Goal: Entertainment & Leisure: Consume media (video, audio)

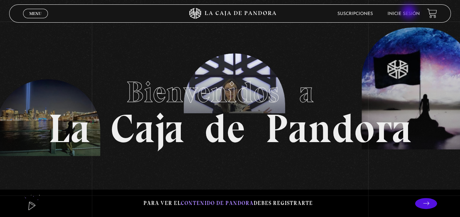
click at [409, 12] on link "Inicie sesión" at bounding box center [403, 14] width 32 height 4
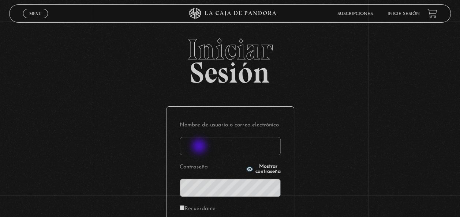
click at [199, 152] on input "Nombre de usuario o correo electrónico" at bounding box center [230, 146] width 101 height 18
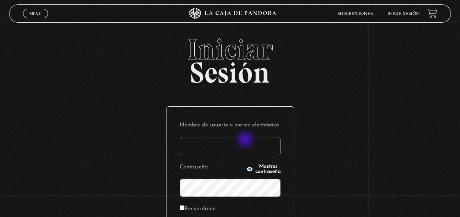
type input "[EMAIL_ADDRESS][DOMAIN_NAME]"
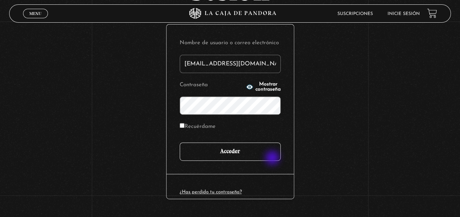
scroll to position [100, 0]
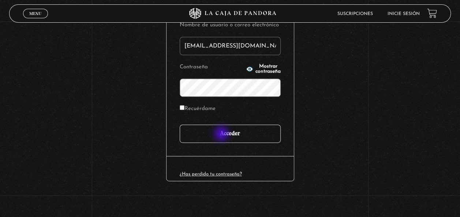
click at [222, 135] on input "Acceder" at bounding box center [230, 134] width 101 height 18
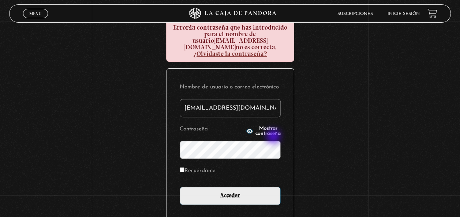
scroll to position [110, 0]
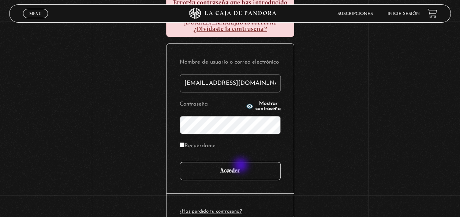
click at [241, 166] on input "Acceder" at bounding box center [230, 171] width 101 height 18
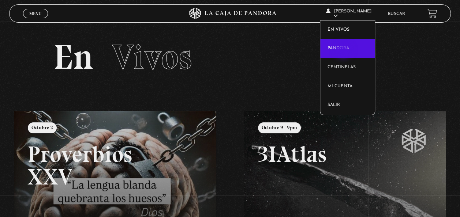
click at [344, 51] on link "Pandora" at bounding box center [347, 48] width 54 height 19
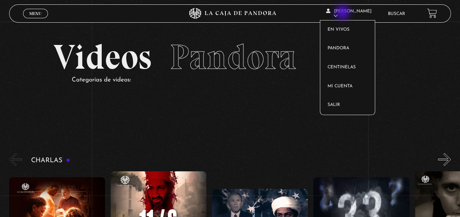
click at [343, 13] on span "[PERSON_NAME]" at bounding box center [347, 13] width 45 height 9
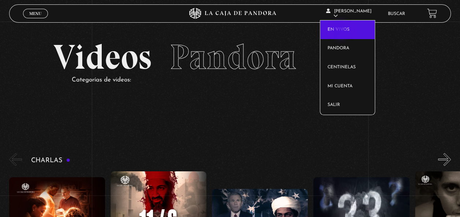
click at [340, 30] on link "En vivos" at bounding box center [347, 29] width 54 height 19
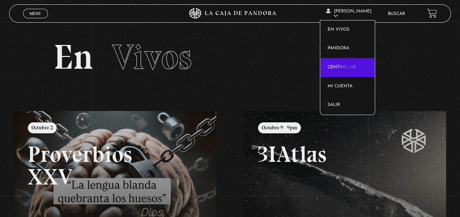
click at [349, 68] on link "Centinelas" at bounding box center [347, 67] width 54 height 19
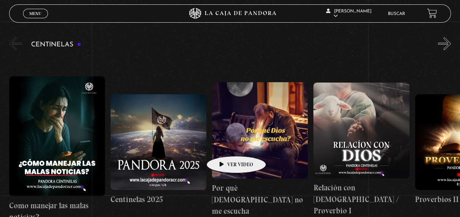
scroll to position [73, 0]
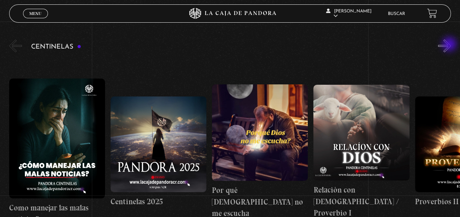
click at [451, 44] on button "»" at bounding box center [444, 45] width 13 height 13
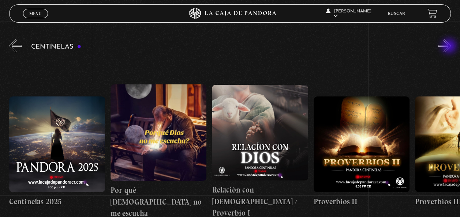
click at [449, 47] on button "»" at bounding box center [444, 45] width 13 height 13
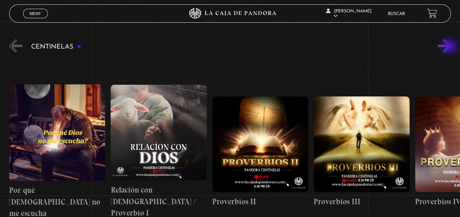
click at [449, 47] on button "»" at bounding box center [444, 45] width 13 height 13
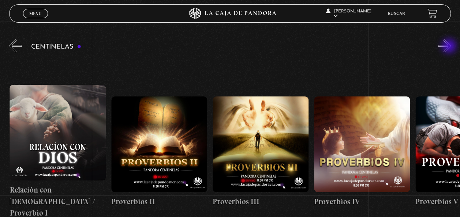
click at [449, 47] on button "»" at bounding box center [444, 45] width 13 height 13
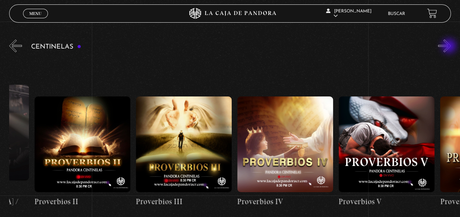
click at [449, 47] on button "»" at bounding box center [444, 45] width 13 height 13
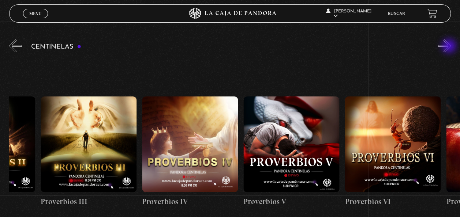
click at [449, 47] on button "»" at bounding box center [444, 45] width 13 height 13
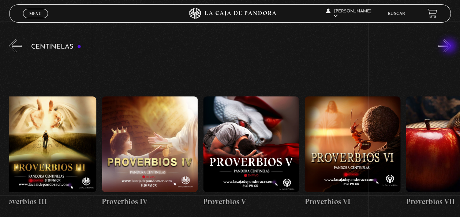
click at [449, 47] on button "»" at bounding box center [444, 45] width 13 height 13
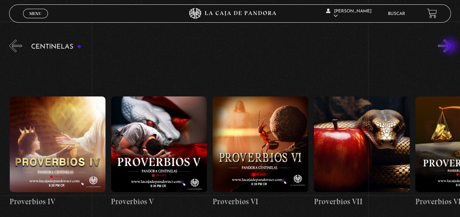
click at [450, 47] on button "»" at bounding box center [444, 45] width 13 height 13
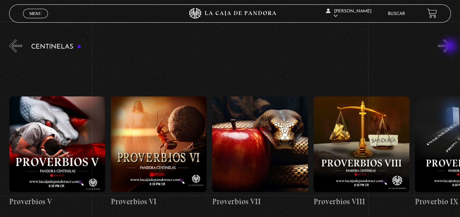
click at [450, 47] on button "»" at bounding box center [444, 45] width 13 height 13
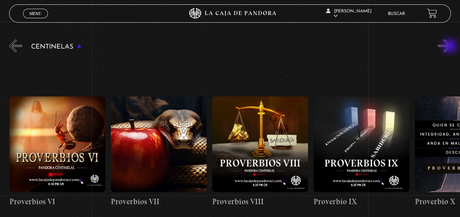
click at [450, 47] on button "»" at bounding box center [444, 45] width 13 height 13
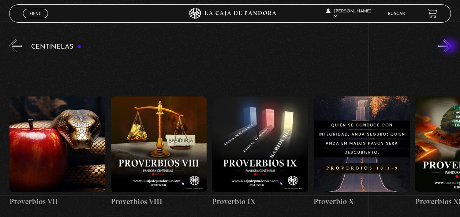
click at [450, 47] on button "»" at bounding box center [444, 45] width 13 height 13
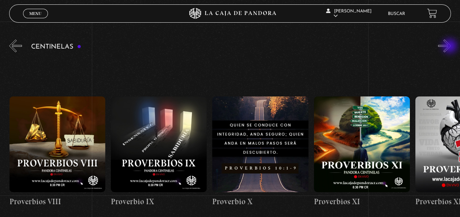
click at [450, 47] on button "»" at bounding box center [444, 45] width 13 height 13
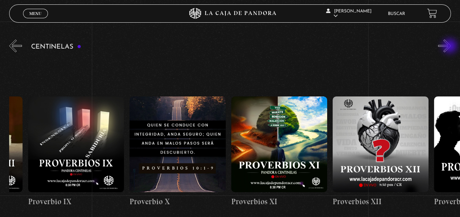
click at [450, 47] on button "»" at bounding box center [444, 45] width 13 height 13
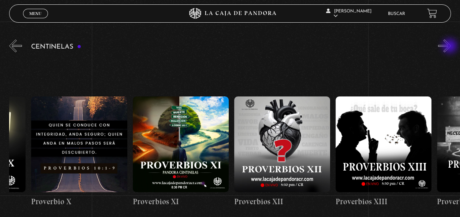
click at [450, 47] on button "»" at bounding box center [444, 45] width 13 height 13
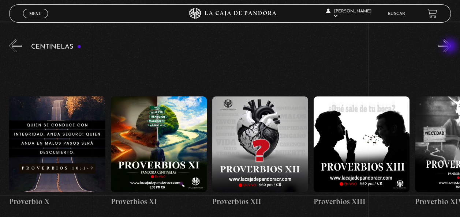
click at [450, 47] on button "»" at bounding box center [444, 45] width 13 height 13
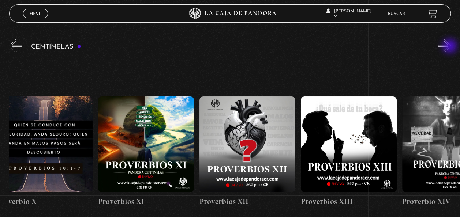
click at [450, 47] on button "»" at bounding box center [444, 45] width 13 height 13
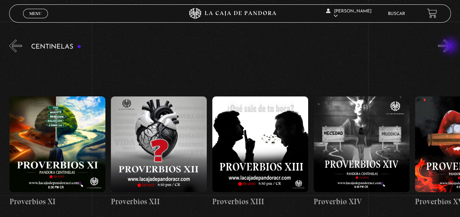
click at [450, 47] on button "»" at bounding box center [444, 45] width 13 height 13
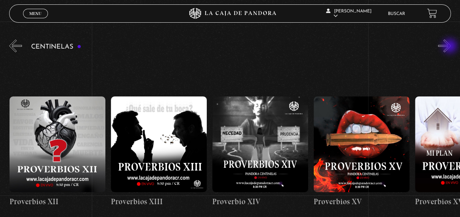
click at [450, 47] on button "»" at bounding box center [444, 45] width 13 height 13
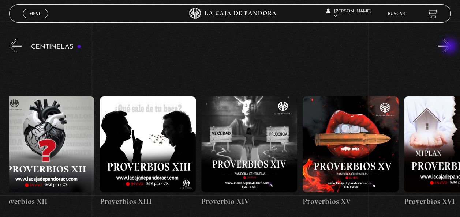
click at [450, 47] on button "»" at bounding box center [444, 45] width 13 height 13
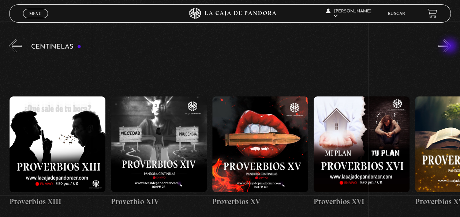
click at [450, 47] on button "»" at bounding box center [444, 45] width 13 height 13
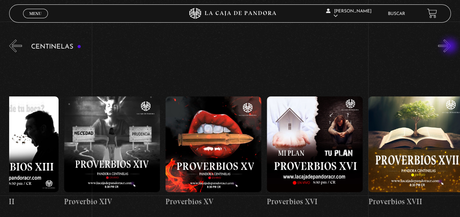
click at [450, 47] on button "»" at bounding box center [444, 45] width 13 height 13
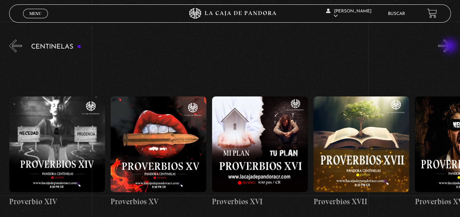
click at [450, 47] on button "»" at bounding box center [444, 45] width 13 height 13
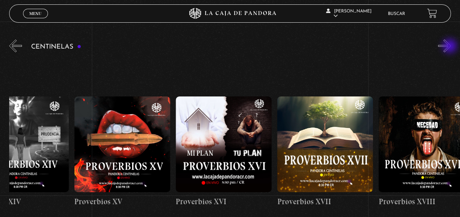
click at [450, 47] on button "»" at bounding box center [444, 45] width 13 height 13
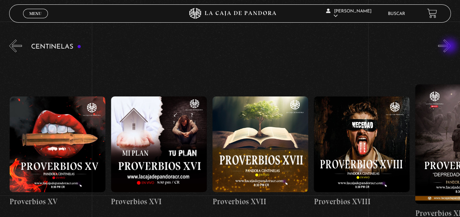
click at [450, 47] on button "»" at bounding box center [444, 45] width 13 height 13
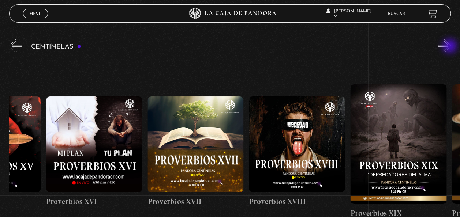
click at [450, 47] on button "»" at bounding box center [444, 45] width 13 height 13
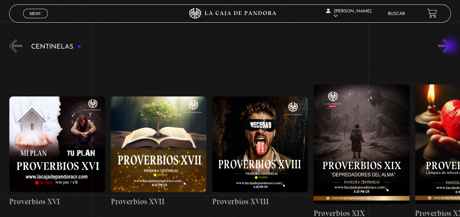
click at [450, 47] on button "»" at bounding box center [444, 45] width 13 height 13
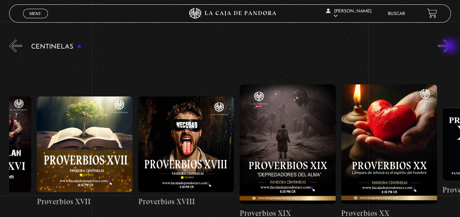
click at [450, 47] on button "»" at bounding box center [444, 45] width 13 height 13
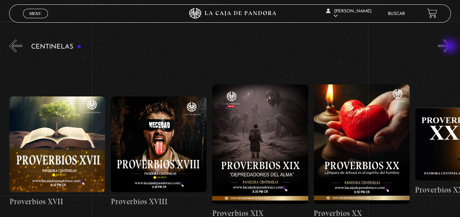
click at [450, 47] on button "»" at bounding box center [444, 45] width 13 height 13
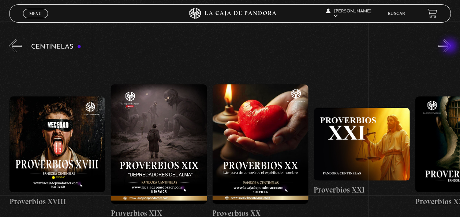
click at [450, 47] on button "»" at bounding box center [444, 45] width 13 height 13
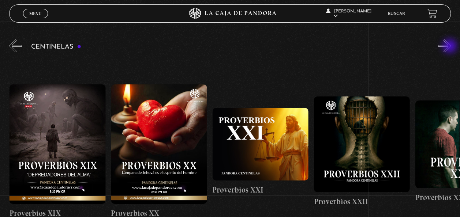
click at [450, 47] on button "»" at bounding box center [444, 45] width 13 height 13
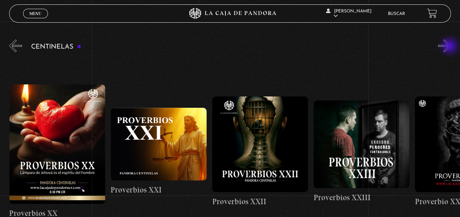
click at [450, 47] on button "»" at bounding box center [444, 45] width 13 height 13
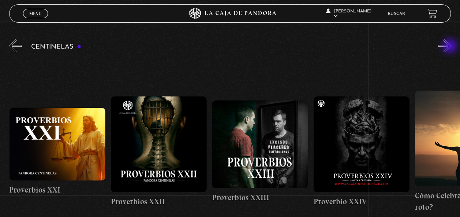
click at [450, 47] on button "»" at bounding box center [444, 45] width 13 height 13
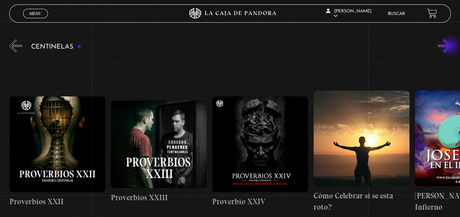
click at [450, 47] on button "»" at bounding box center [444, 45] width 13 height 13
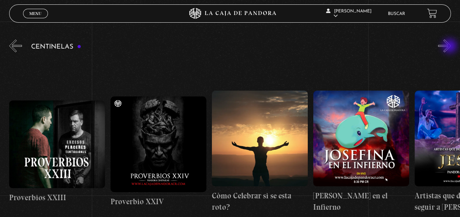
click at [450, 47] on button "»" at bounding box center [444, 45] width 13 height 13
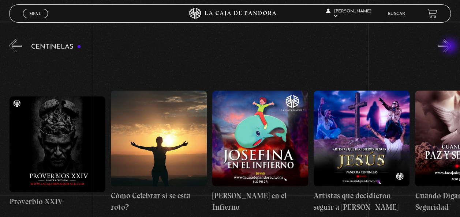
scroll to position [0, 2635]
click at [450, 47] on button "»" at bounding box center [444, 45] width 13 height 13
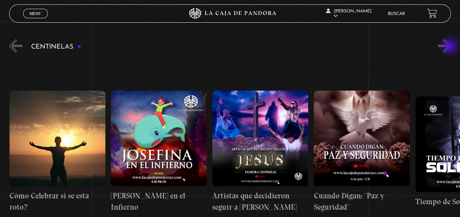
scroll to position [0, 2736]
click at [450, 47] on button "»" at bounding box center [444, 45] width 13 height 13
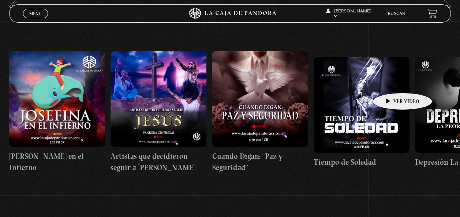
scroll to position [73, 0]
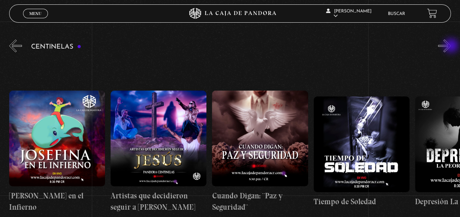
click at [451, 46] on button "»" at bounding box center [444, 45] width 13 height 13
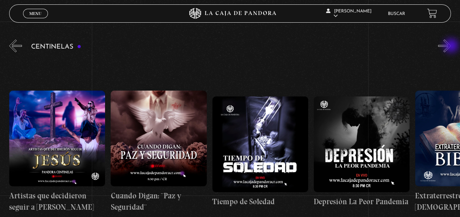
click at [451, 46] on button "»" at bounding box center [444, 45] width 13 height 13
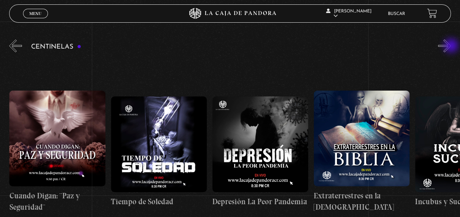
click at [451, 46] on button "»" at bounding box center [444, 45] width 13 height 13
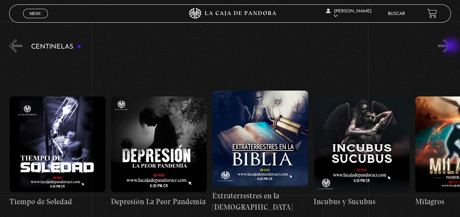
click at [451, 46] on button "»" at bounding box center [444, 45] width 13 height 13
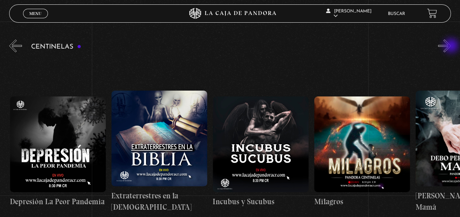
scroll to position [0, 3243]
click at [451, 46] on button "»" at bounding box center [444, 45] width 13 height 13
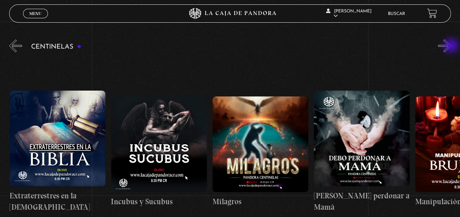
click at [451, 46] on button "»" at bounding box center [444, 45] width 13 height 13
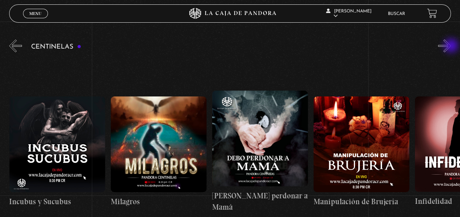
click at [451, 46] on button "»" at bounding box center [444, 45] width 13 height 13
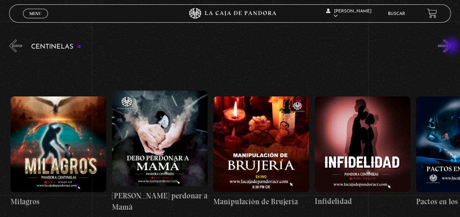
scroll to position [0, 3547]
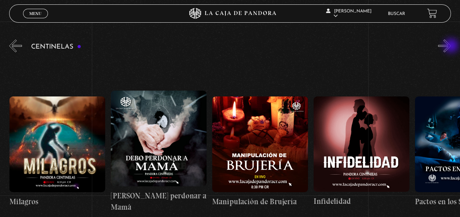
click at [451, 46] on button "»" at bounding box center [444, 45] width 13 height 13
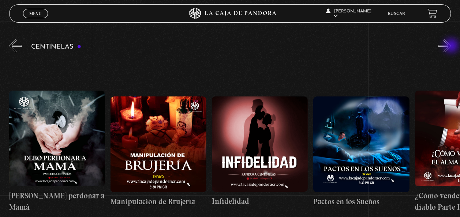
click at [451, 46] on button "»" at bounding box center [444, 45] width 13 height 13
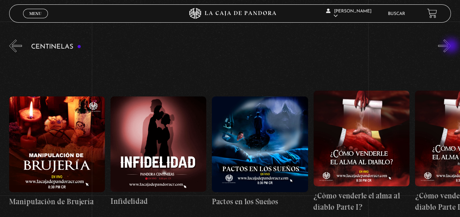
click at [451, 46] on button "»" at bounding box center [444, 45] width 13 height 13
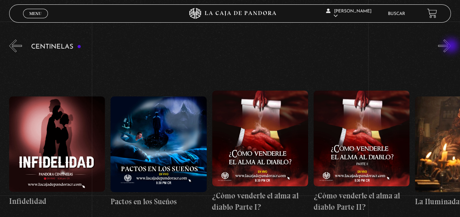
click at [451, 46] on button "»" at bounding box center [444, 45] width 13 height 13
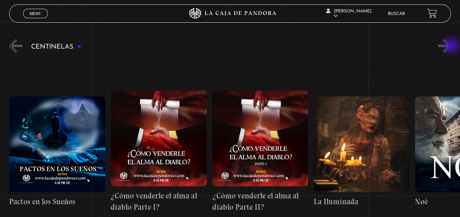
click at [451, 46] on button "»" at bounding box center [444, 45] width 13 height 13
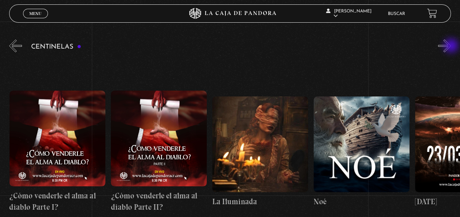
click at [451, 46] on button "»" at bounding box center [444, 45] width 13 height 13
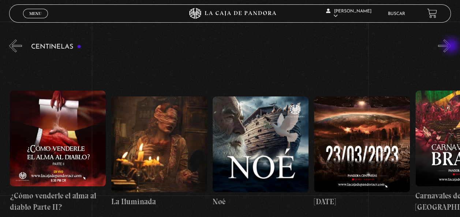
scroll to position [0, 4155]
click at [451, 46] on button "»" at bounding box center [444, 45] width 13 height 13
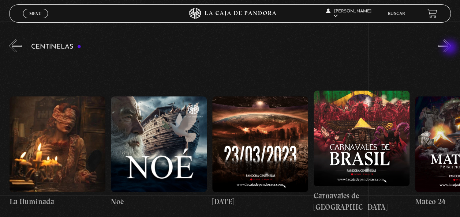
scroll to position [0, 4256]
drag, startPoint x: 450, startPoint y: 48, endPoint x: 450, endPoint y: 53, distance: 4.8
click at [450, 52] on button "»" at bounding box center [444, 45] width 13 height 13
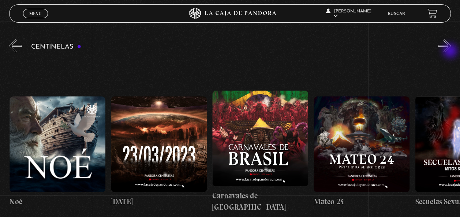
scroll to position [0, 4358]
click at [451, 48] on button "»" at bounding box center [444, 45] width 13 height 13
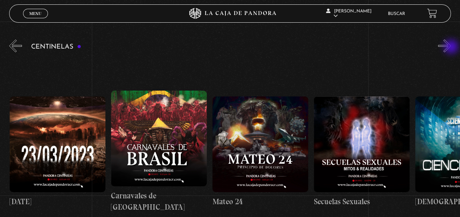
click at [451, 48] on button "»" at bounding box center [444, 45] width 13 height 13
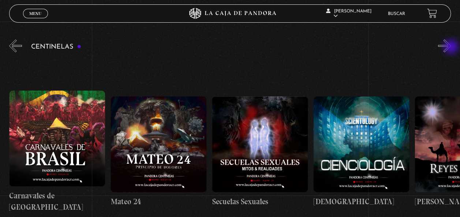
click at [451, 48] on button "»" at bounding box center [444, 45] width 13 height 13
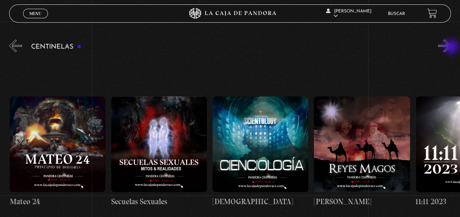
scroll to position [0, 4662]
click at [451, 48] on button "»" at bounding box center [444, 45] width 13 height 13
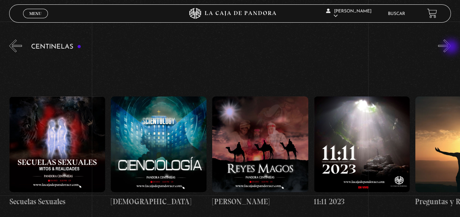
click at [451, 48] on button "»" at bounding box center [444, 45] width 13 height 13
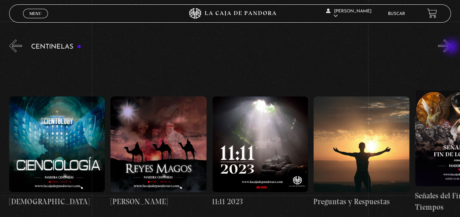
click at [451, 48] on button "»" at bounding box center [444, 45] width 13 height 13
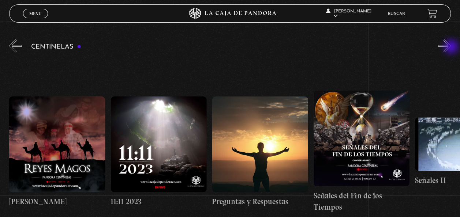
click at [451, 48] on button "»" at bounding box center [444, 45] width 13 height 13
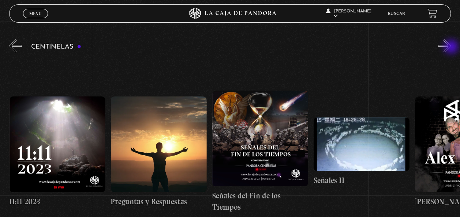
click at [451, 48] on button "»" at bounding box center [444, 45] width 13 height 13
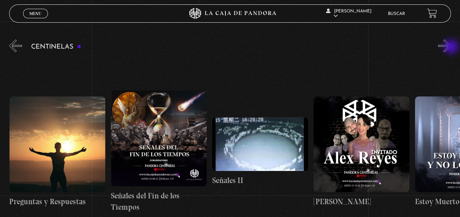
scroll to position [0, 5168]
click at [451, 48] on button "»" at bounding box center [444, 45] width 13 height 13
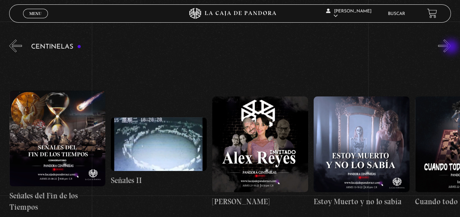
scroll to position [0, 5270]
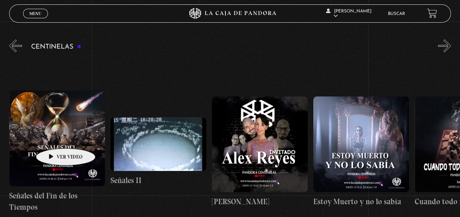
click at [54, 137] on figure at bounding box center [57, 139] width 96 height 96
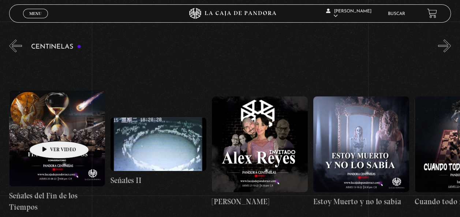
click at [48, 130] on figure at bounding box center [57, 139] width 96 height 96
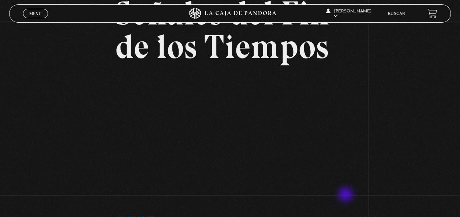
scroll to position [73, 0]
